Goal: Check status: Check status

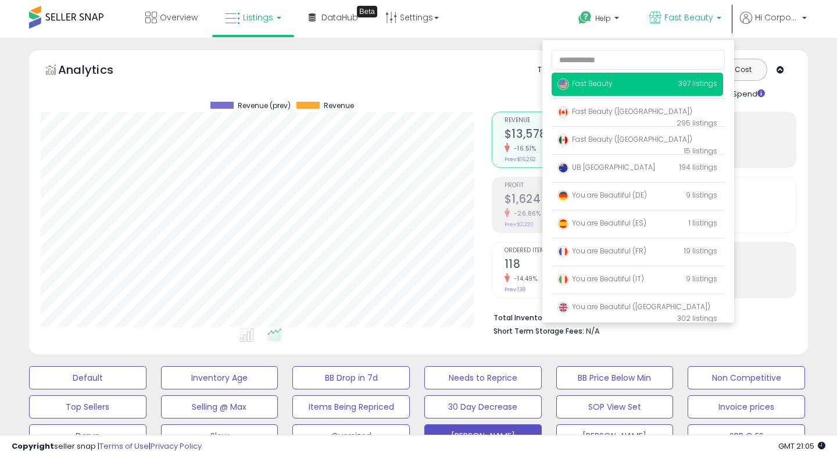
scroll to position [238, 450]
click at [480, 81] on div "Analytics Totals For All Selected Listings Listings With Cost Include Returns I…" at bounding box center [418, 79] width 755 height 41
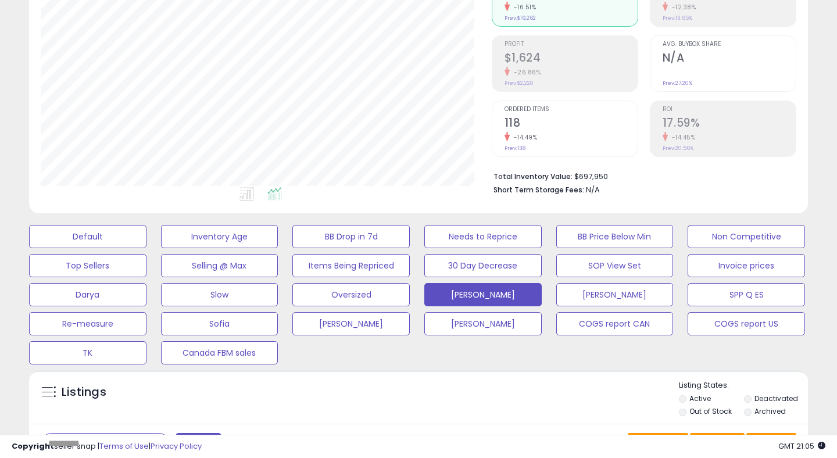
scroll to position [279, 0]
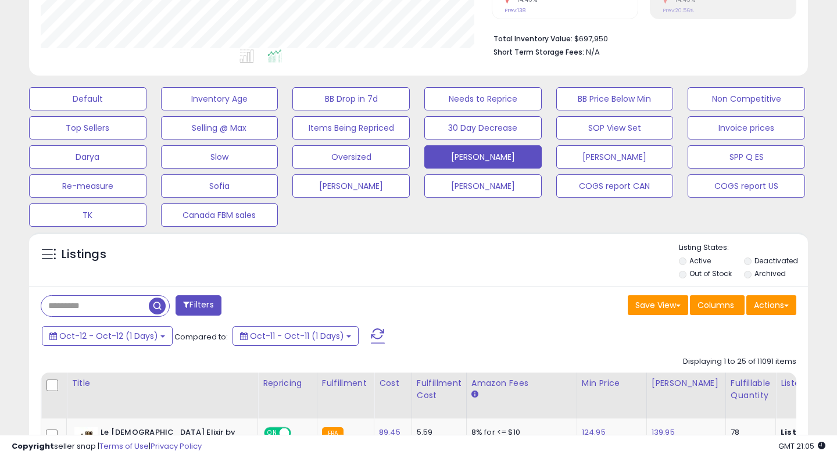
click at [371, 338] on span at bounding box center [378, 335] width 14 height 15
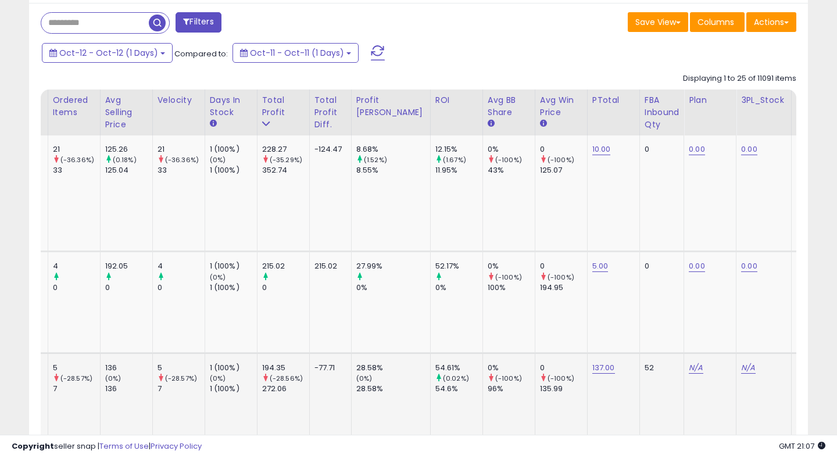
scroll to position [0, 1199]
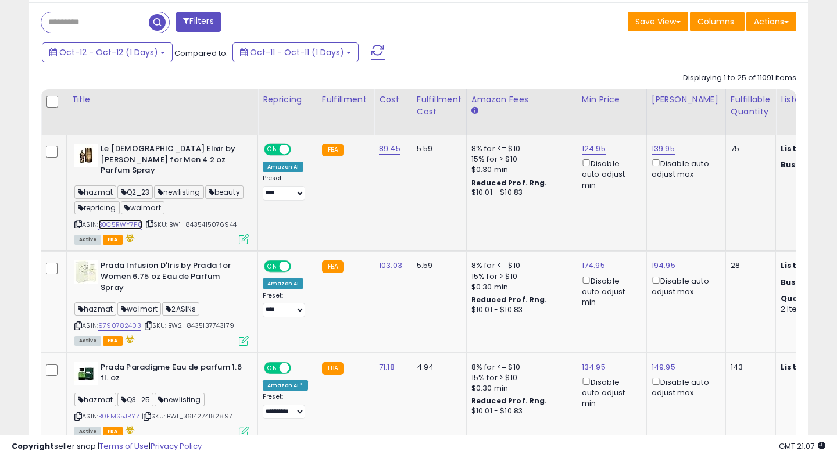
click at [126, 220] on link "B0C5RWY7P8" at bounding box center [120, 225] width 44 height 10
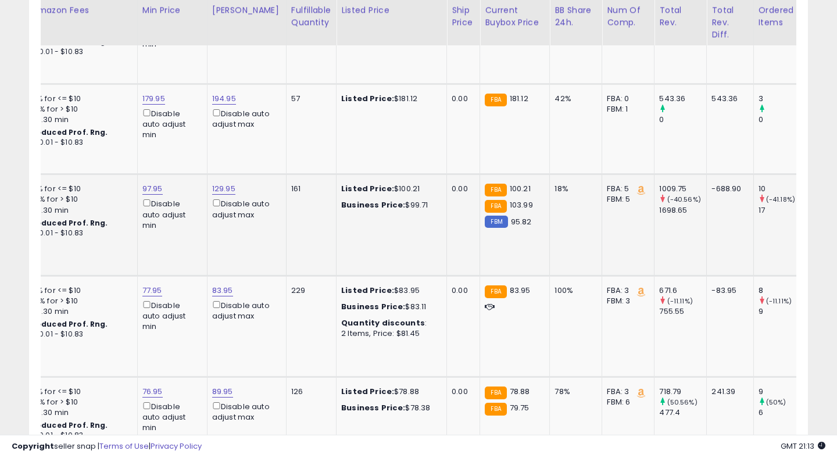
scroll to position [0, 846]
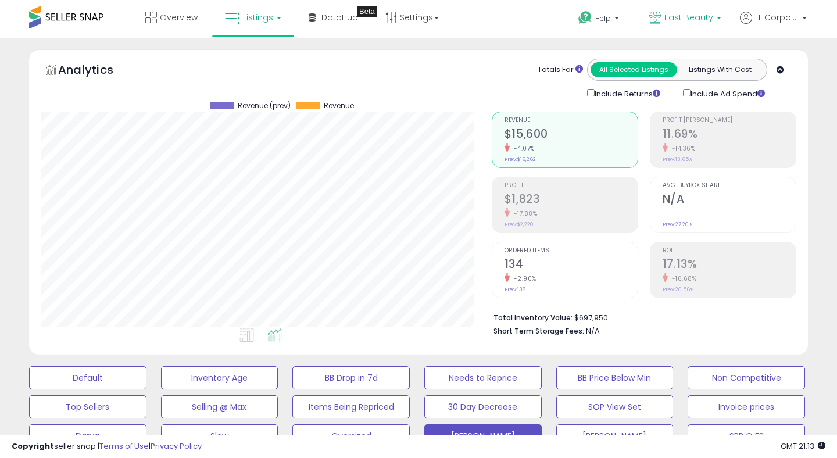
click at [682, 15] on span "Fast Beauty" at bounding box center [688, 18] width 49 height 12
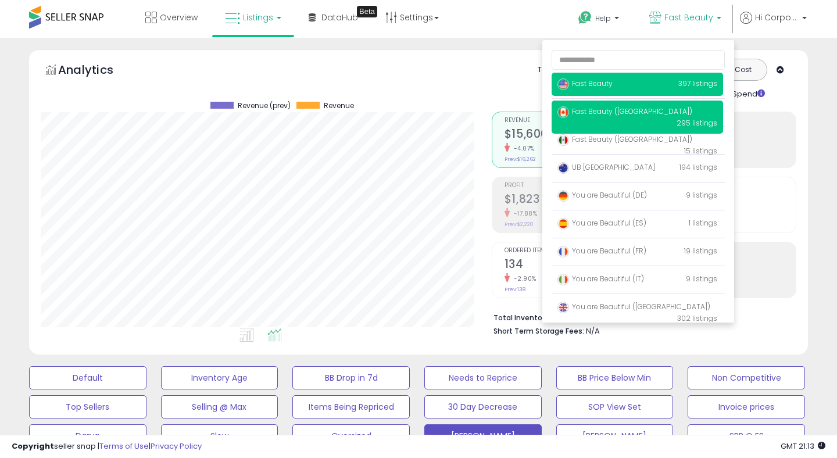
click at [599, 111] on span "Fast Beauty ([GEOGRAPHIC_DATA])" at bounding box center [624, 111] width 135 height 10
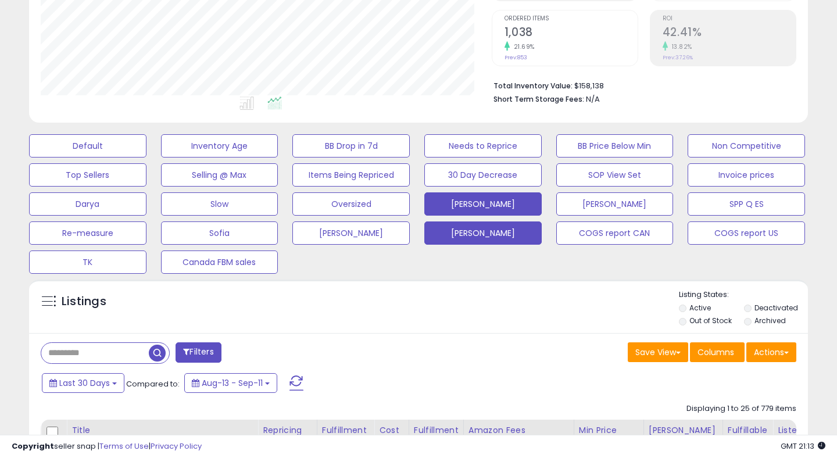
scroll to position [235, 0]
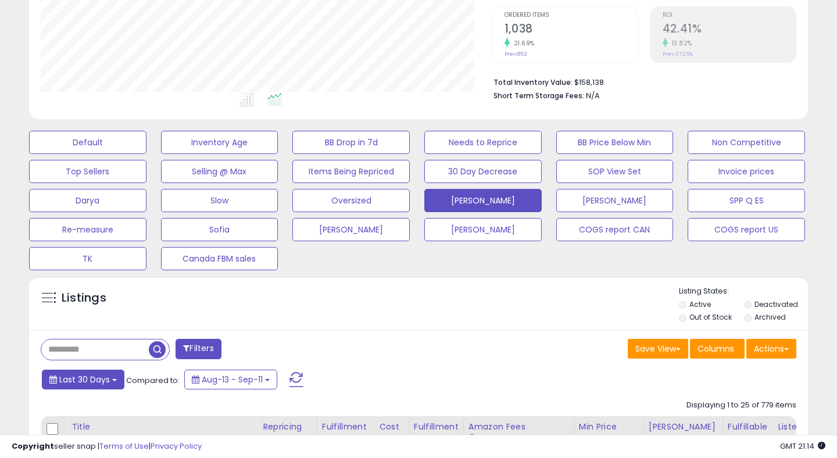
click at [77, 384] on span "Last 30 Days" at bounding box center [84, 380] width 51 height 12
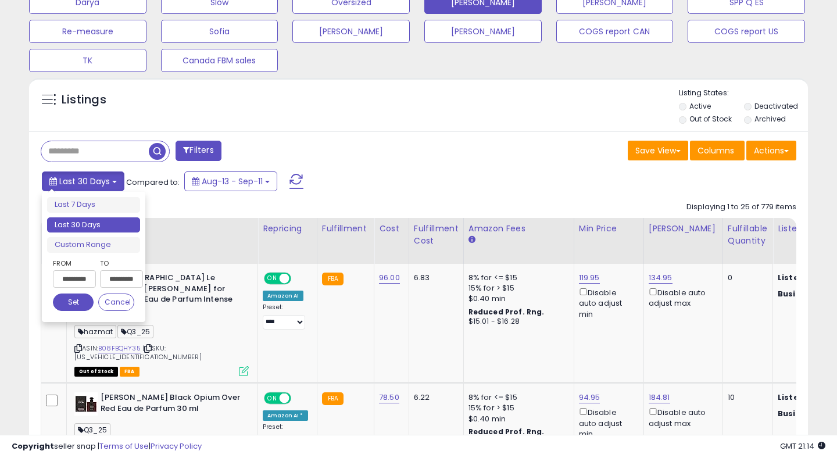
scroll to position [469, 0]
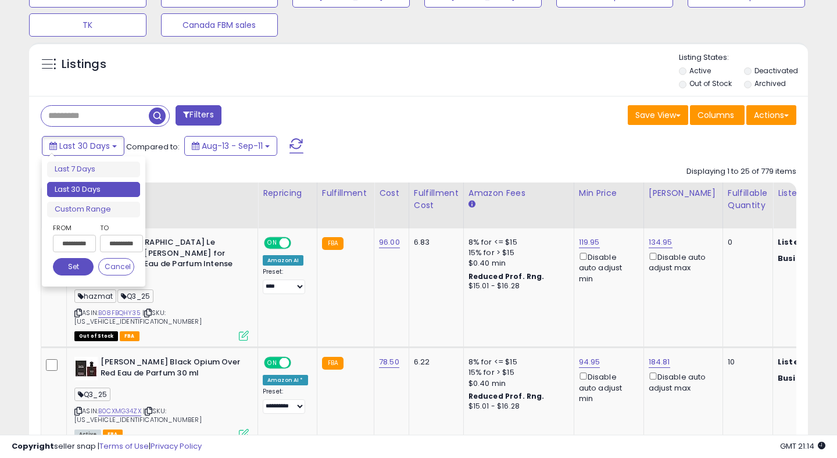
click at [80, 246] on input "**********" at bounding box center [74, 243] width 43 height 17
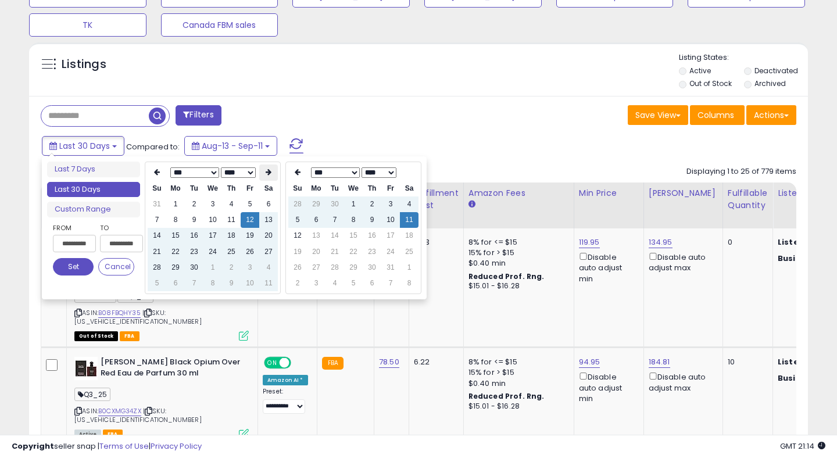
click at [266, 172] on icon at bounding box center [268, 171] width 6 height 7
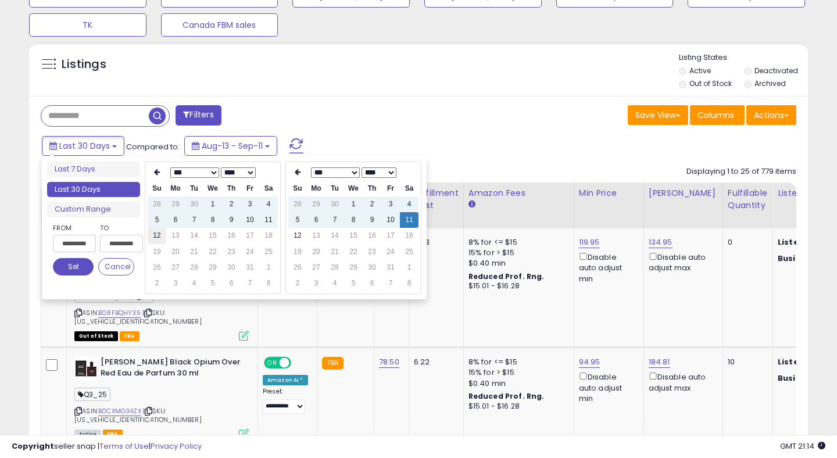
type input "**********"
click at [159, 236] on td "12" at bounding box center [157, 236] width 19 height 16
type input "**********"
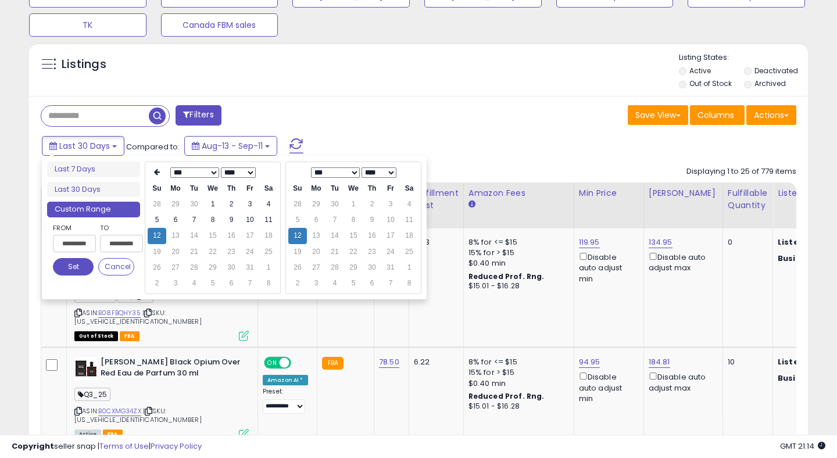
click at [78, 269] on button "Set" at bounding box center [73, 266] width 41 height 17
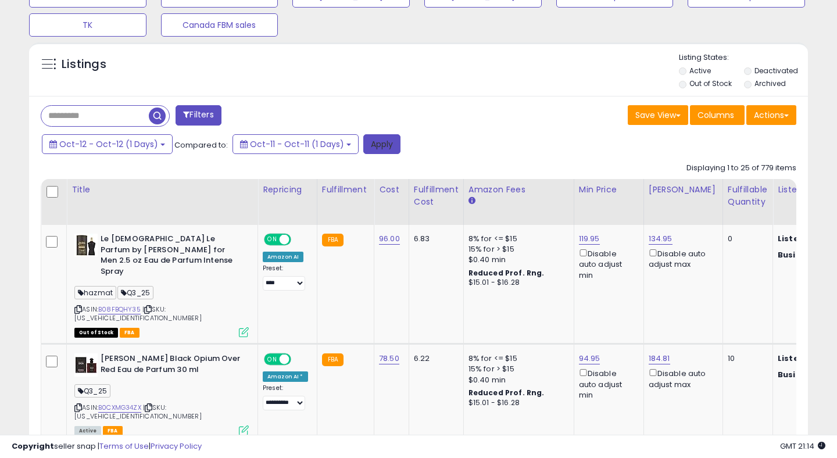
click at [379, 146] on button "Apply" at bounding box center [381, 144] width 37 height 20
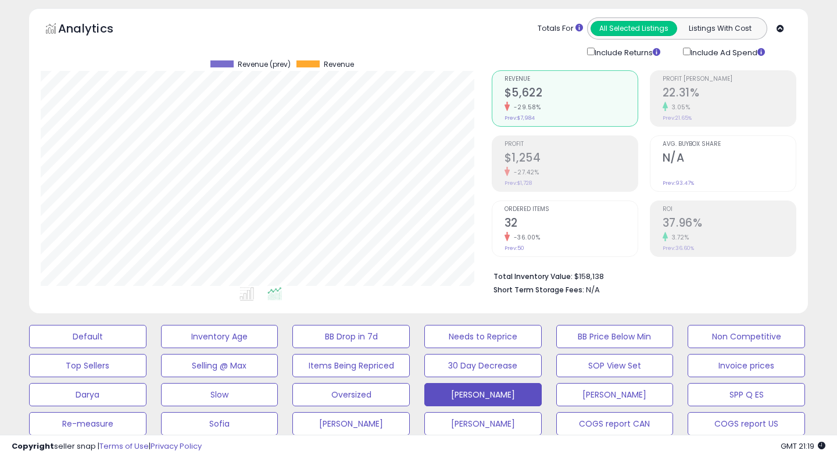
scroll to position [0, 0]
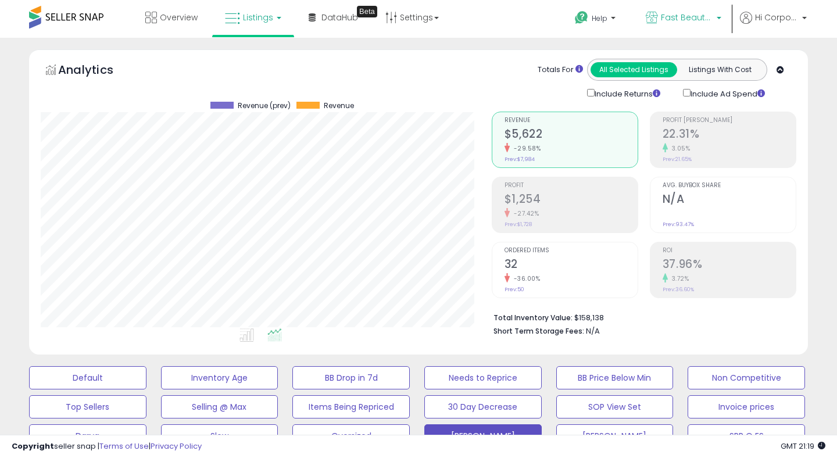
click at [677, 13] on span "Fast Beauty ([GEOGRAPHIC_DATA])" at bounding box center [687, 18] width 52 height 12
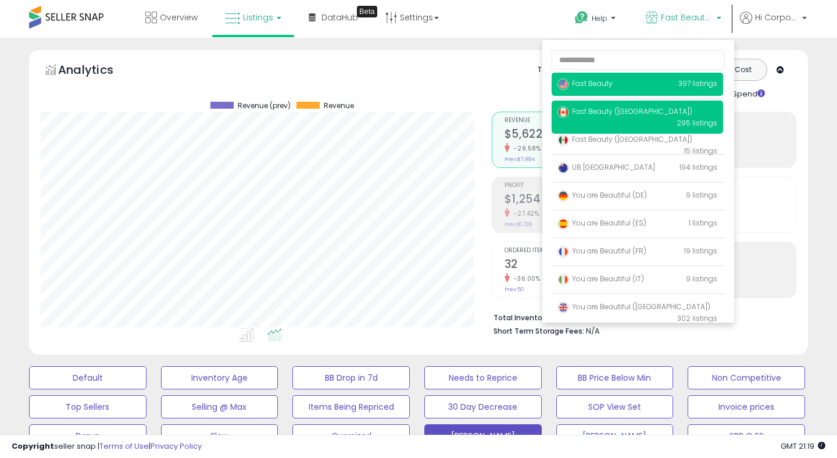
click at [602, 81] on span "Fast Beauty" at bounding box center [584, 83] width 55 height 10
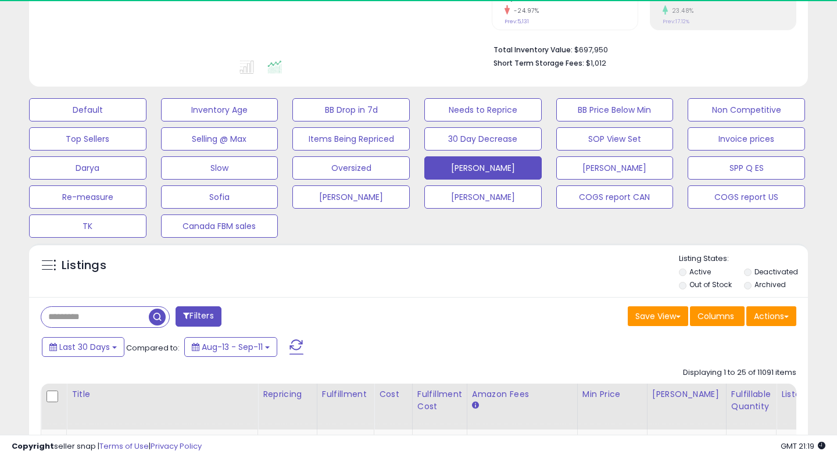
scroll to position [279, 0]
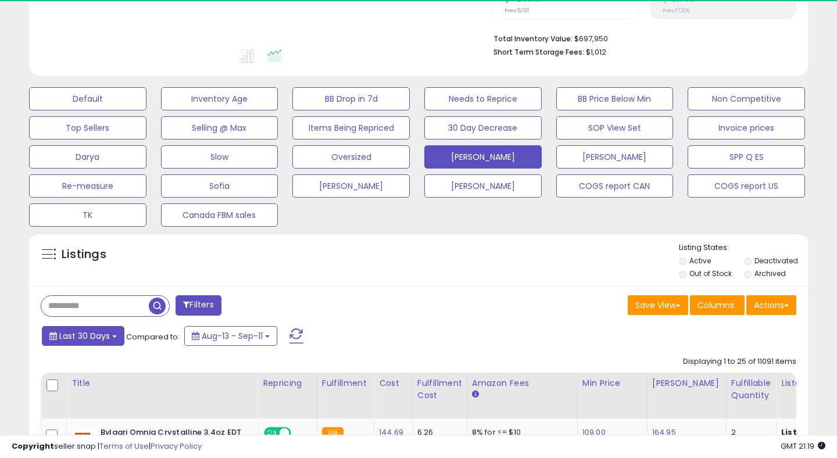
click at [88, 330] on span "Last 30 Days" at bounding box center [84, 336] width 51 height 12
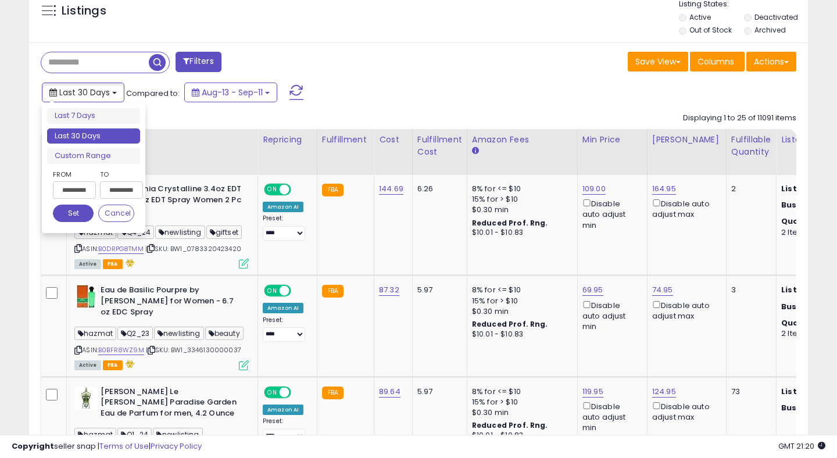
scroll to position [523, 0]
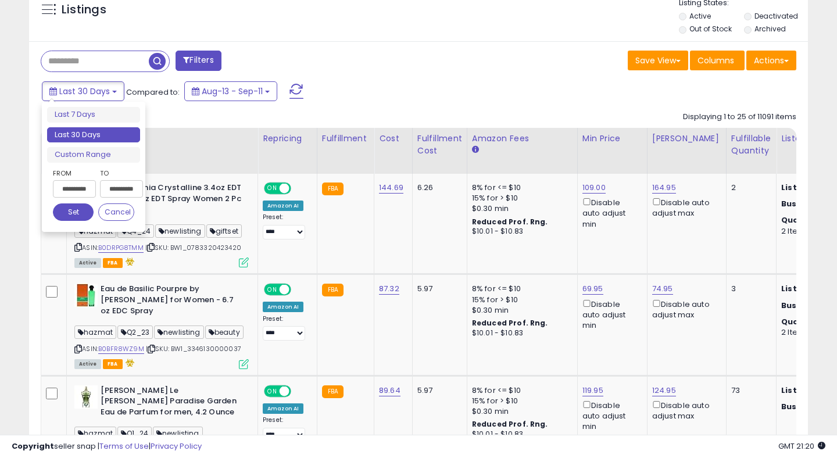
click at [81, 194] on input "**********" at bounding box center [74, 188] width 43 height 17
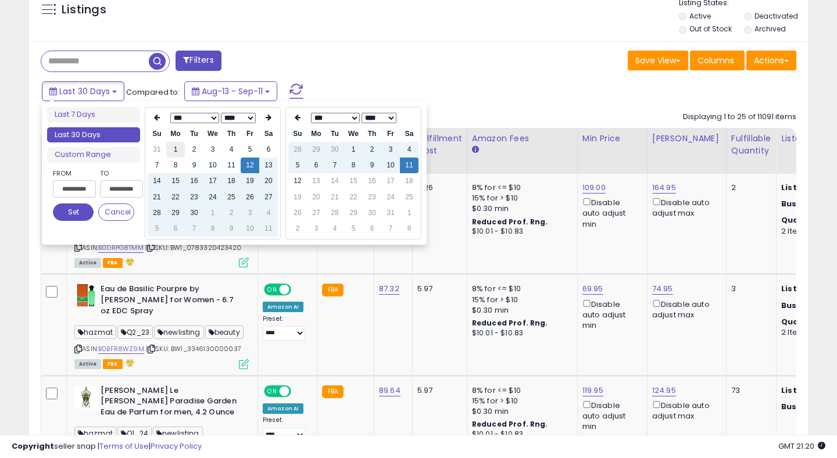
click at [177, 148] on td "1" at bounding box center [175, 150] width 19 height 16
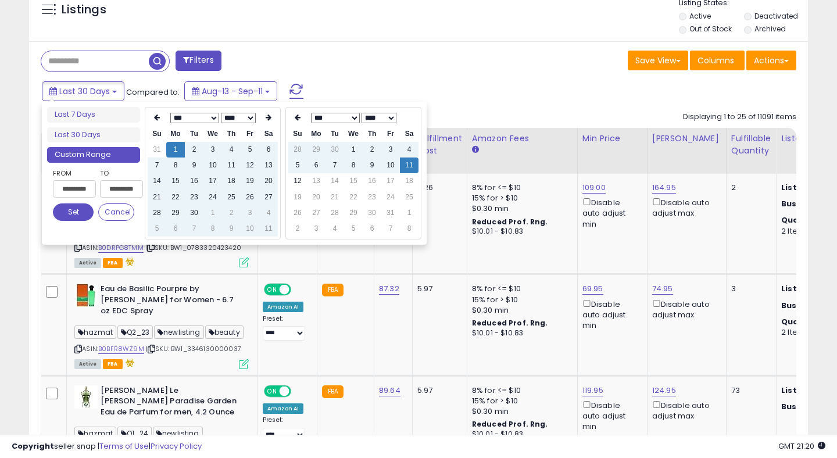
type input "**********"
click at [79, 210] on button "Set" at bounding box center [73, 211] width 41 height 17
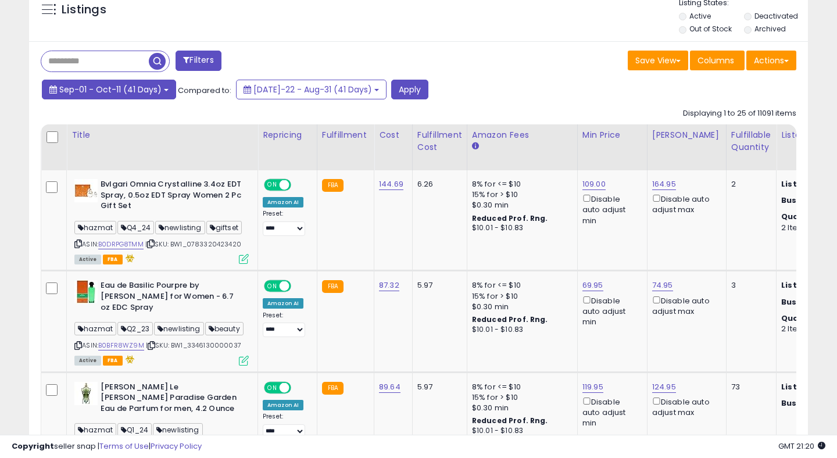
click at [143, 85] on span "Sep-01 - Oct-11 (41 Days)" at bounding box center [110, 90] width 102 height 12
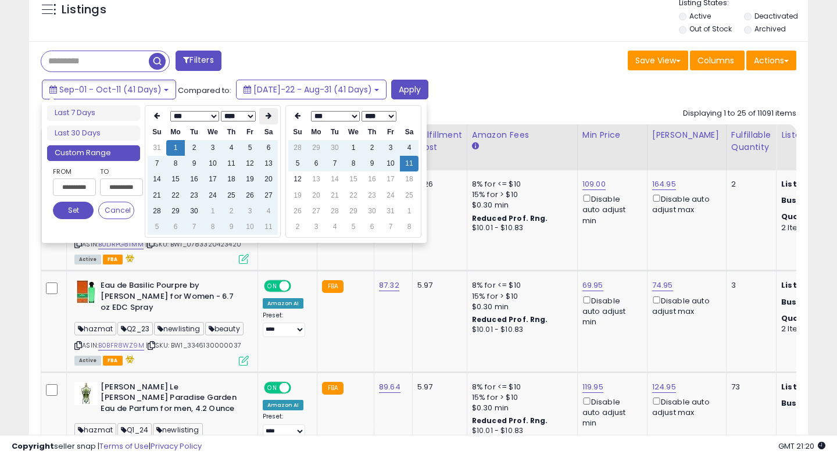
click at [267, 119] on icon at bounding box center [268, 115] width 6 height 7
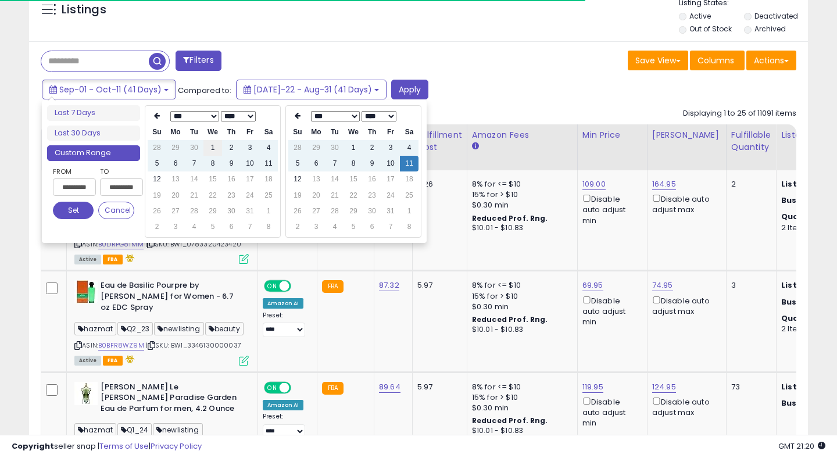
click at [212, 148] on td "1" at bounding box center [212, 148] width 19 height 16
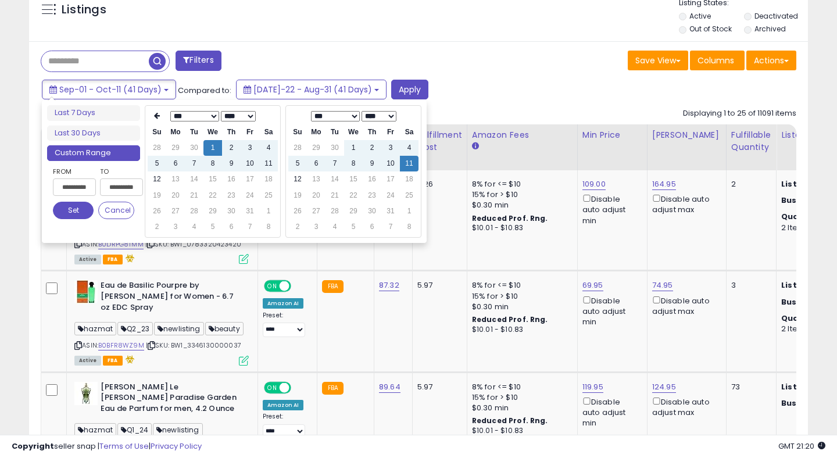
type input "**********"
click at [63, 213] on button "Set" at bounding box center [73, 210] width 41 height 17
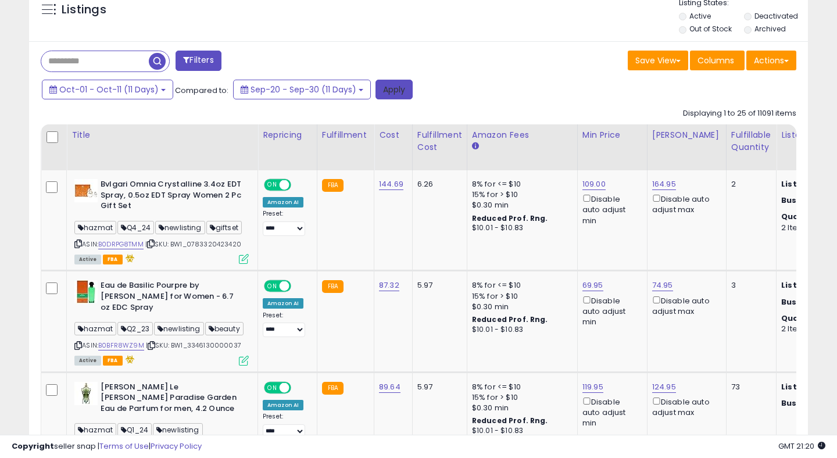
click at [393, 89] on button "Apply" at bounding box center [393, 90] width 37 height 20
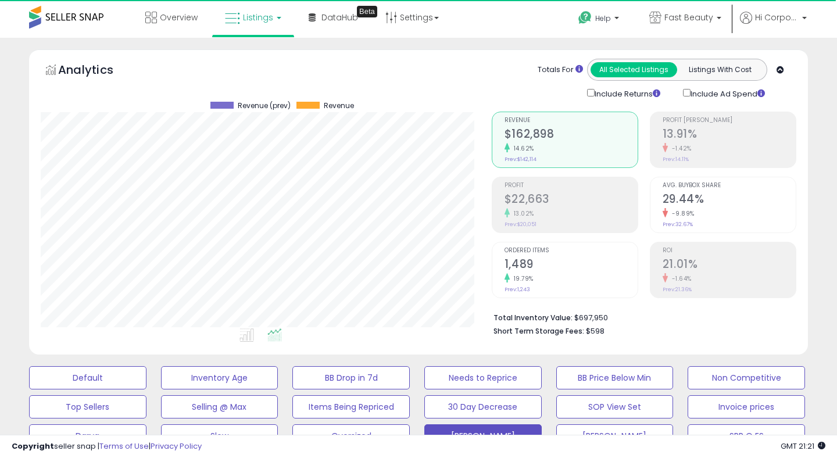
scroll to position [238, 450]
